Goal: Use online tool/utility: Utilize a website feature to perform a specific function

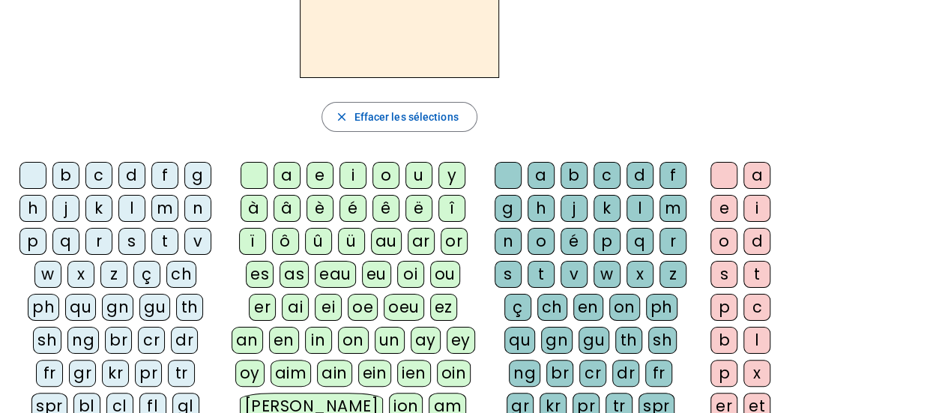
scroll to position [75, 0]
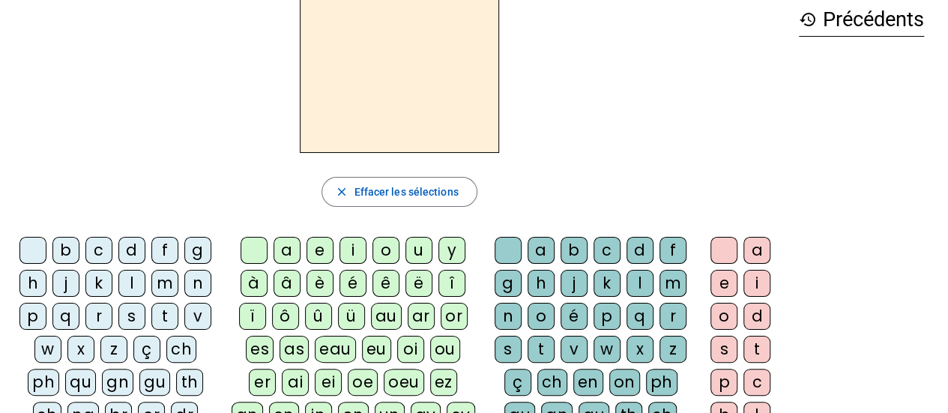
click at [289, 282] on div "â" at bounding box center [287, 283] width 27 height 27
drag, startPoint x: 504, startPoint y: 315, endPoint x: 510, endPoint y: 307, distance: 10.2
click at [504, 315] on div "n" at bounding box center [508, 316] width 27 height 27
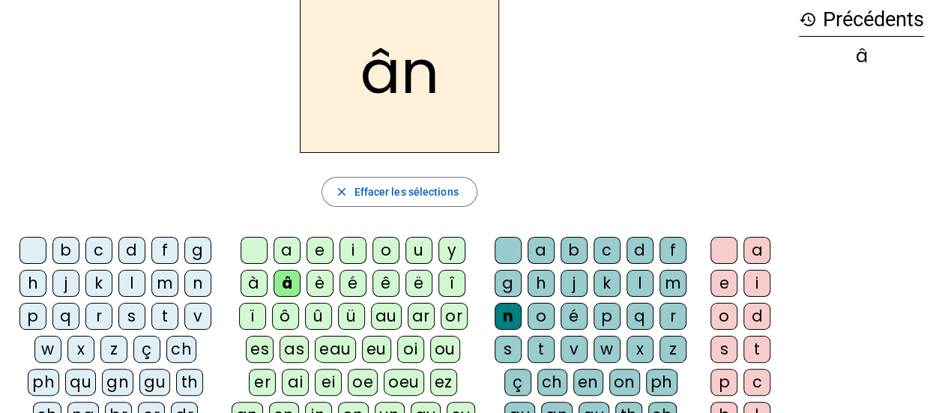
click at [716, 278] on div "e" at bounding box center [724, 283] width 27 height 27
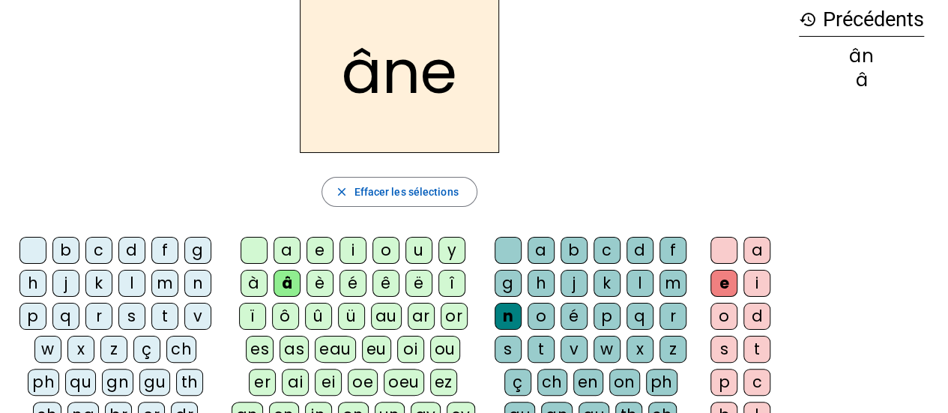
click at [661, 272] on div "m" at bounding box center [673, 283] width 27 height 27
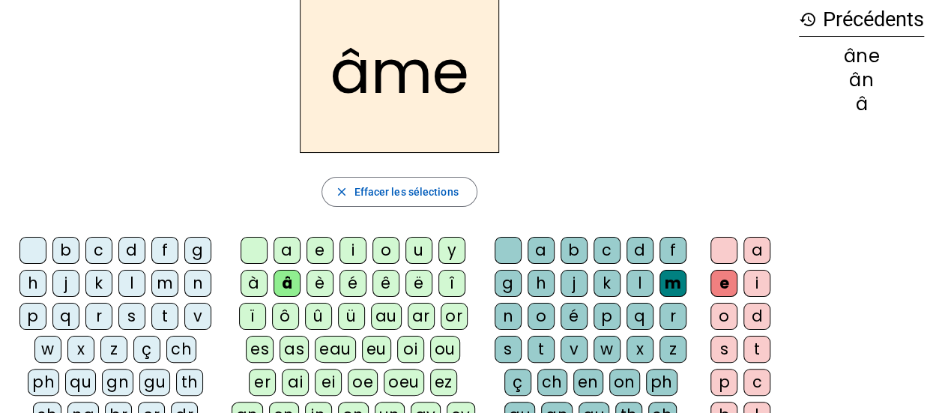
click at [514, 286] on div "g" at bounding box center [508, 283] width 27 height 27
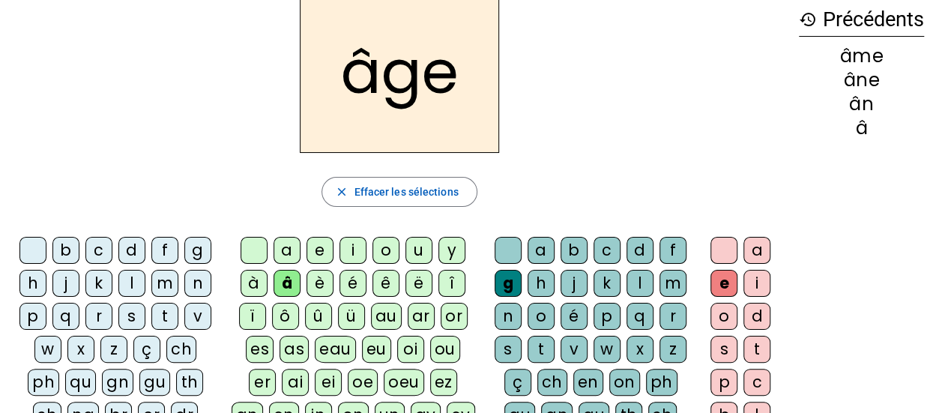
click at [34, 310] on div "p" at bounding box center [32, 316] width 27 height 27
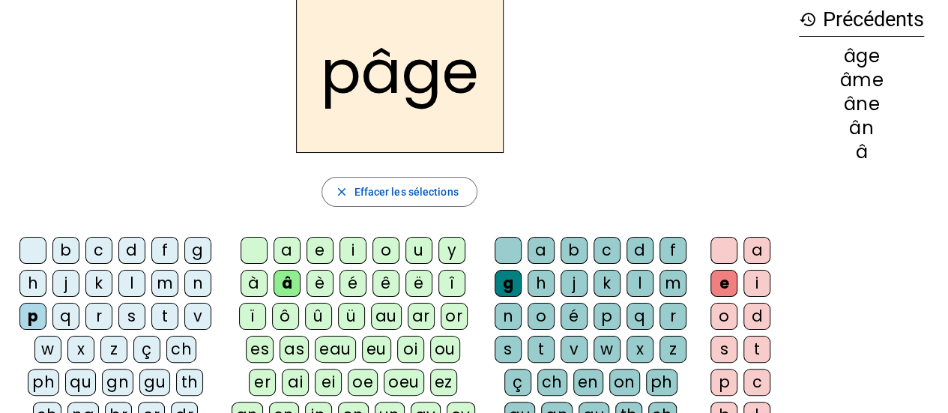
click at [283, 250] on div "a" at bounding box center [287, 250] width 27 height 27
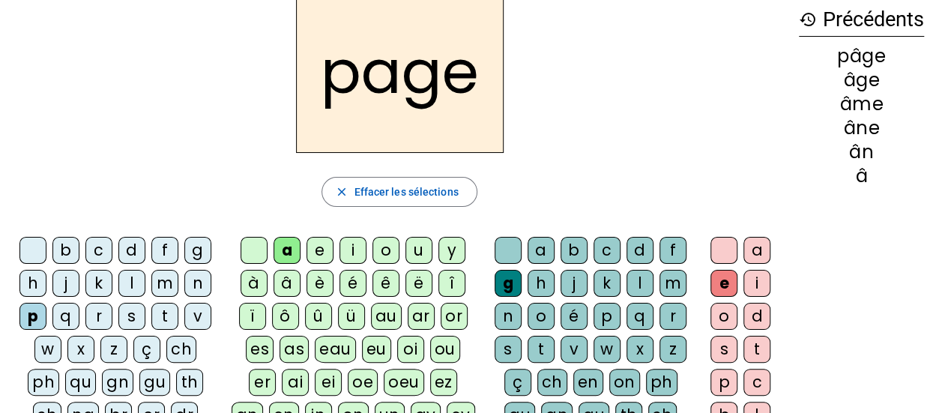
click at [132, 306] on div "s" at bounding box center [131, 316] width 27 height 27
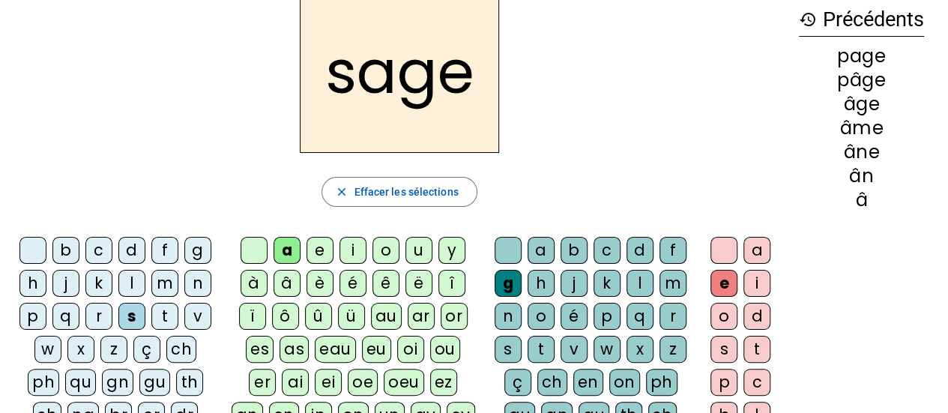
click at [198, 280] on div "n" at bounding box center [197, 283] width 27 height 27
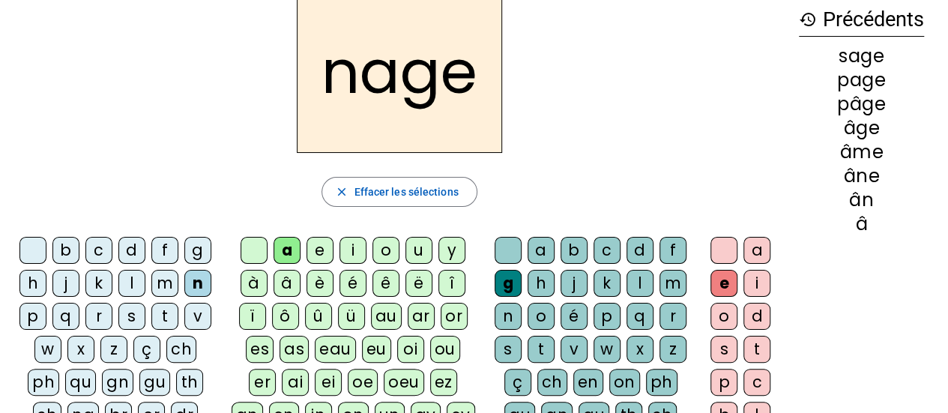
click at [162, 287] on div "m" at bounding box center [164, 283] width 27 height 27
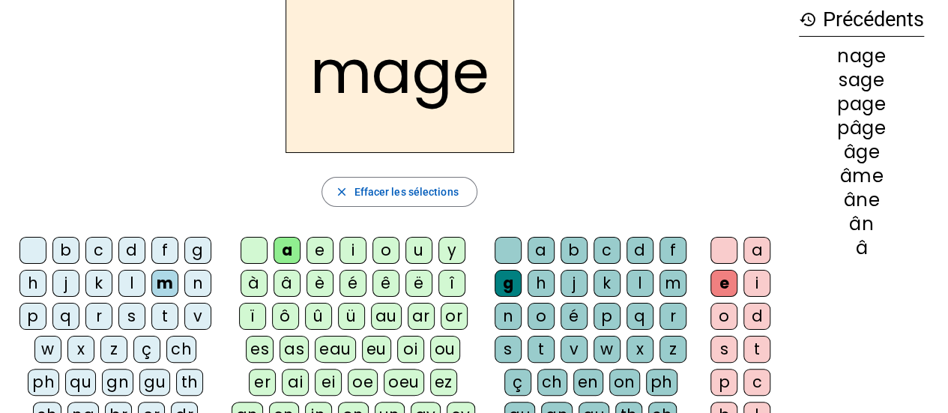
click at [412, 247] on div "u" at bounding box center [418, 250] width 27 height 27
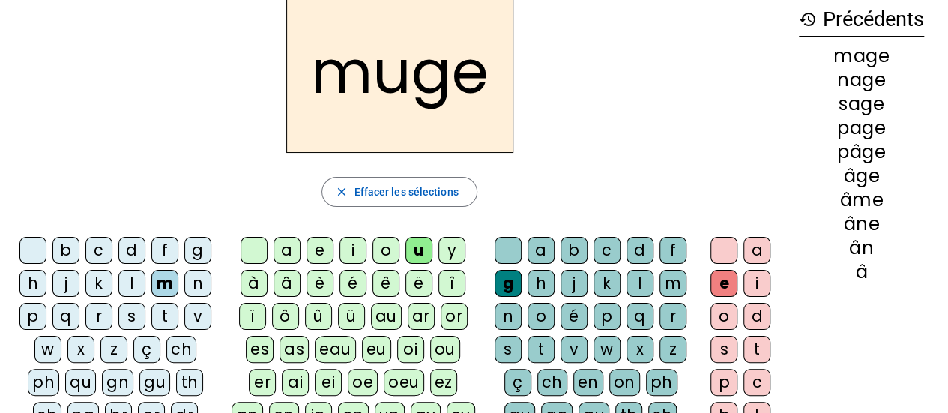
click at [633, 277] on div "l" at bounding box center [640, 283] width 27 height 27
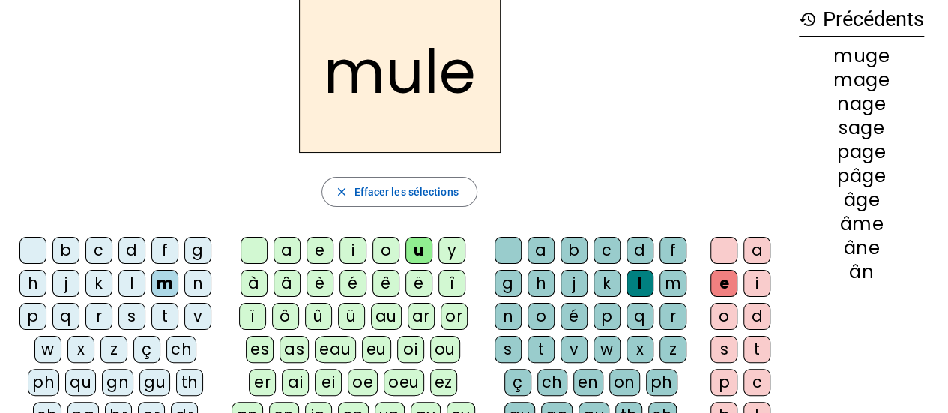
click at [507, 288] on div "g" at bounding box center [508, 283] width 27 height 27
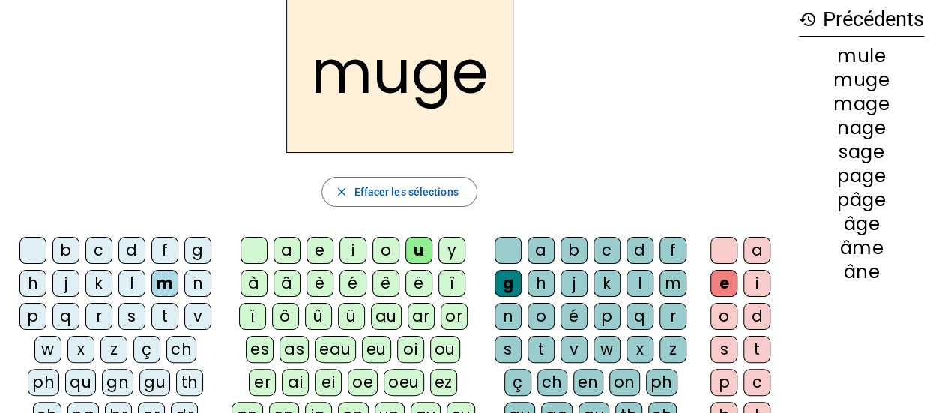
click at [124, 287] on div "l" at bounding box center [131, 283] width 27 height 27
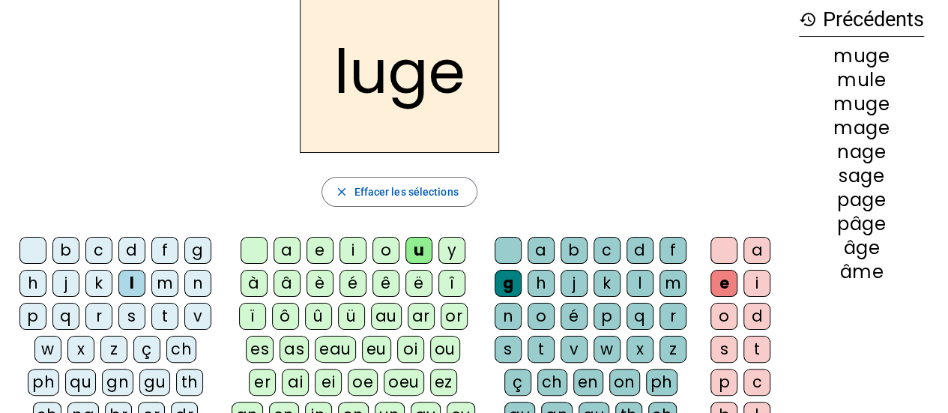
click at [388, 242] on div "o" at bounding box center [385, 250] width 27 height 27
